Goal: Manage account settings

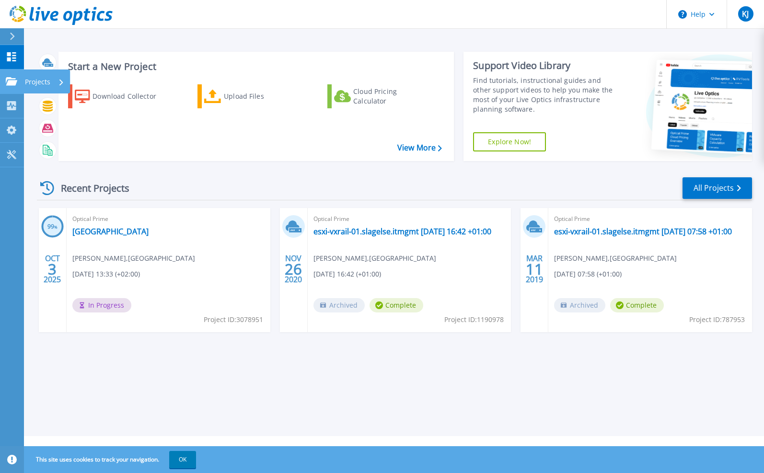
click at [11, 84] on icon at bounding box center [11, 81] width 11 height 8
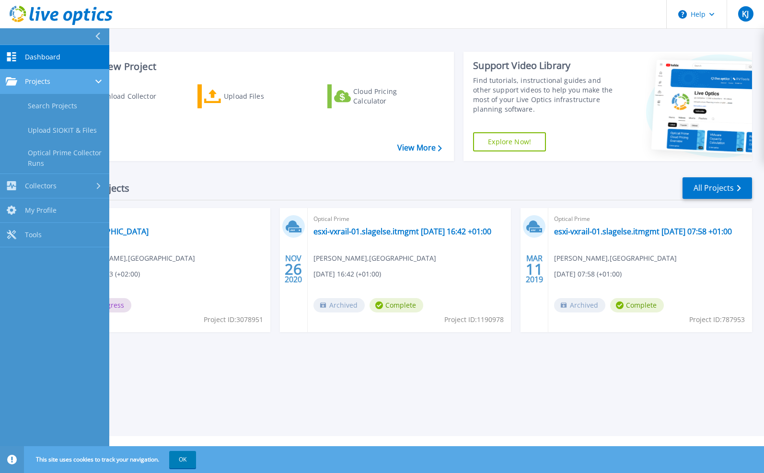
click at [11, 84] on icon at bounding box center [11, 81] width 11 height 8
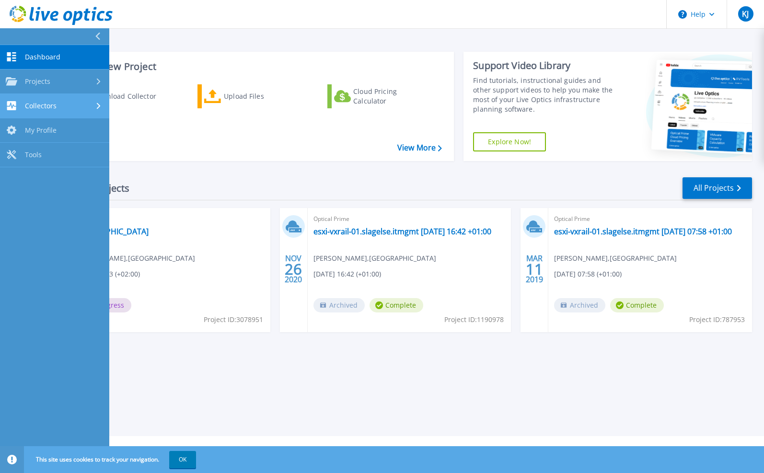
click at [15, 104] on icon at bounding box center [11, 105] width 9 height 9
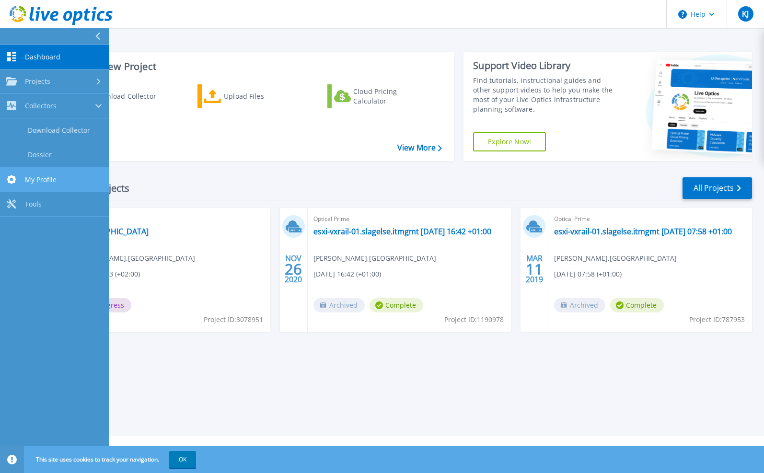
click at [36, 183] on span "My Profile" at bounding box center [41, 179] width 32 height 9
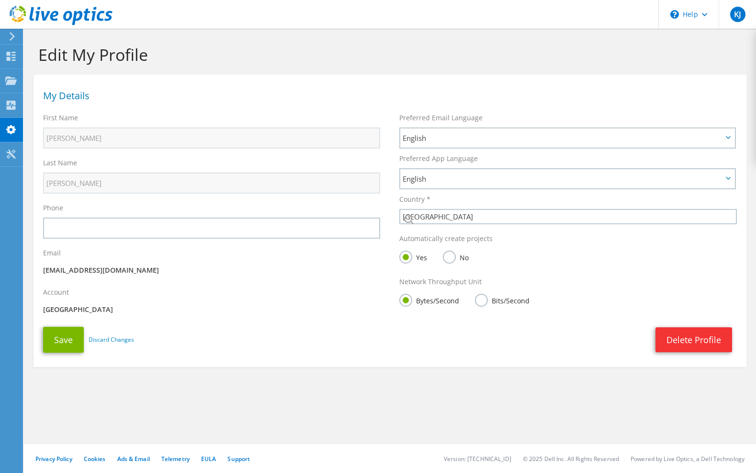
select select "58"
click at [12, 40] on icon at bounding box center [12, 36] width 7 height 9
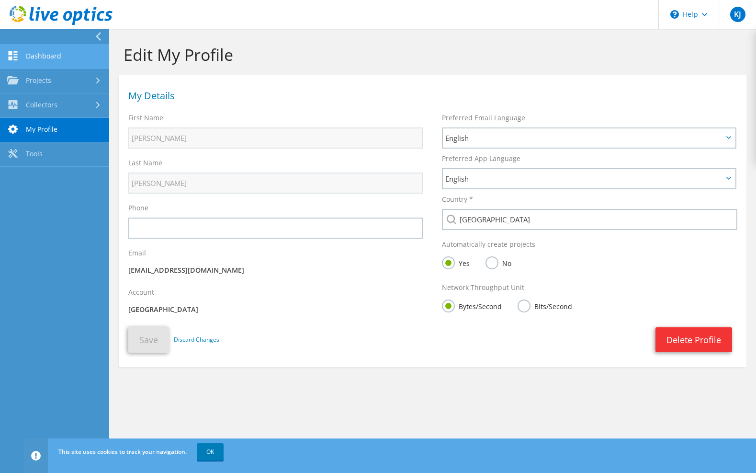
click at [39, 55] on link "Dashboard" at bounding box center [54, 57] width 109 height 24
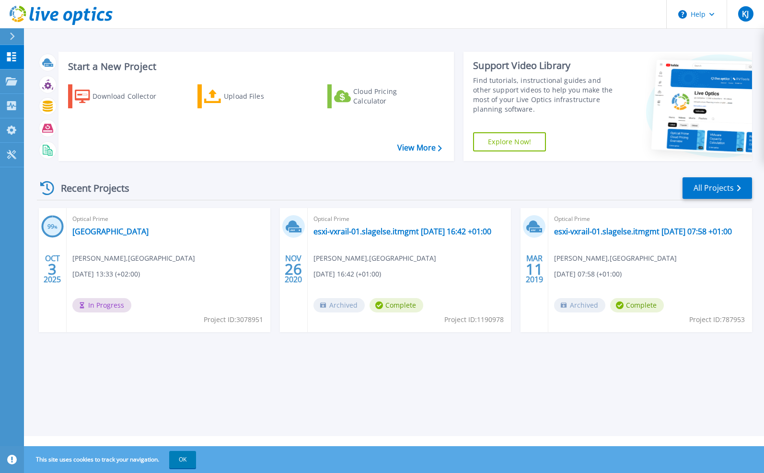
click at [259, 366] on div "Start a New Project Download Collector Upload Files Cloud Pricing Calculator Vi…" at bounding box center [394, 218] width 740 height 436
